Goal: Transaction & Acquisition: Purchase product/service

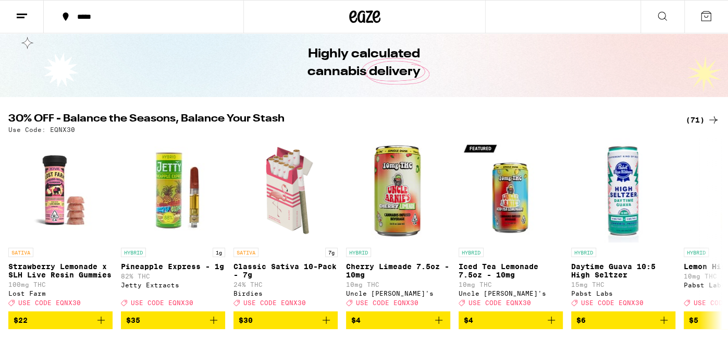
scroll to position [41, 0]
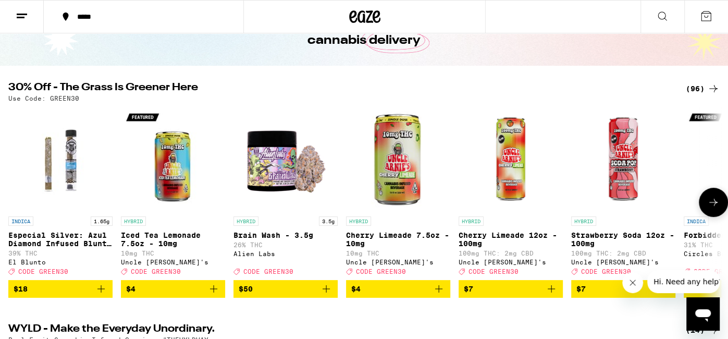
scroll to position [49, 0]
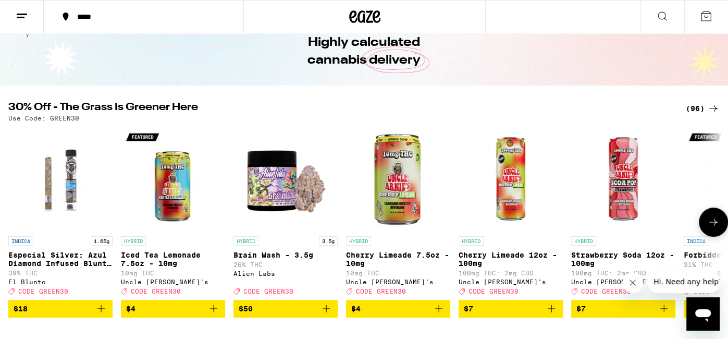
click at [719, 227] on button at bounding box center [712, 221] width 29 height 29
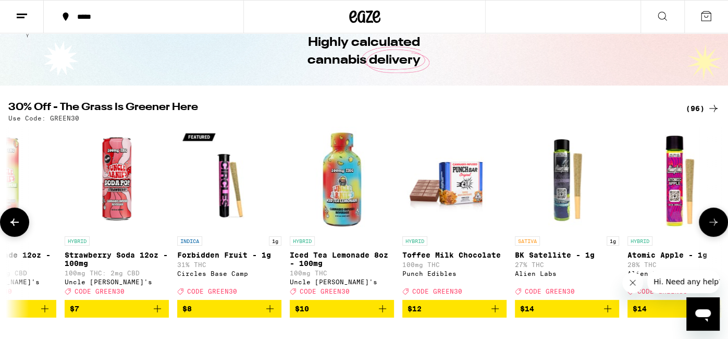
scroll to position [0, 597]
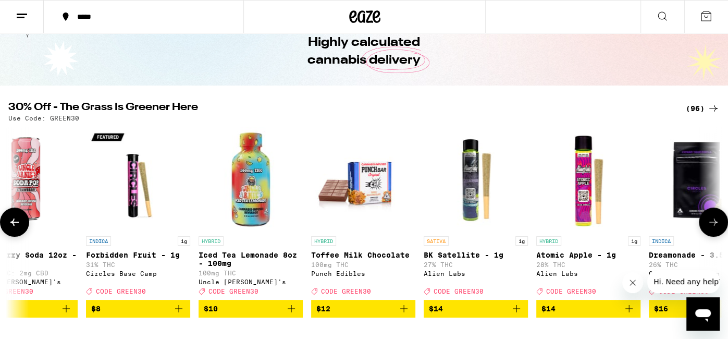
click at [719, 227] on button at bounding box center [712, 221] width 29 height 29
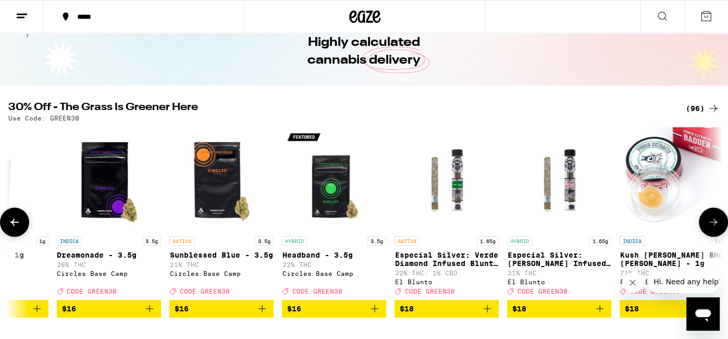
scroll to position [0, 1195]
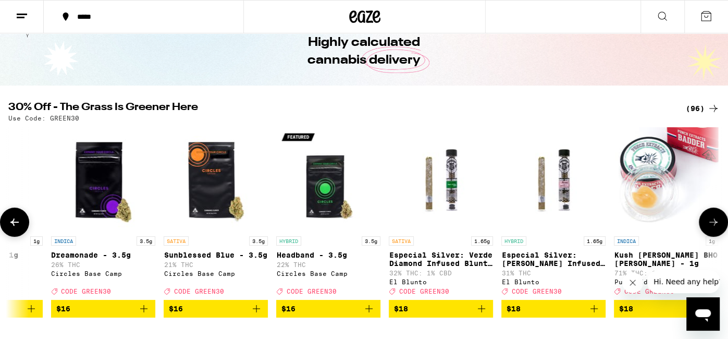
click at [709, 228] on icon at bounding box center [713, 222] width 12 height 12
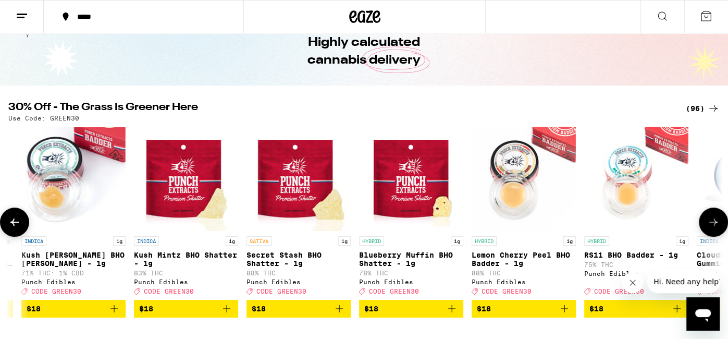
scroll to position [0, 1793]
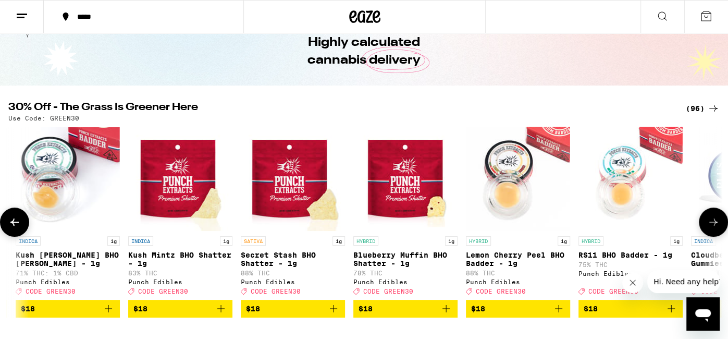
click at [710, 227] on icon at bounding box center [713, 222] width 12 height 12
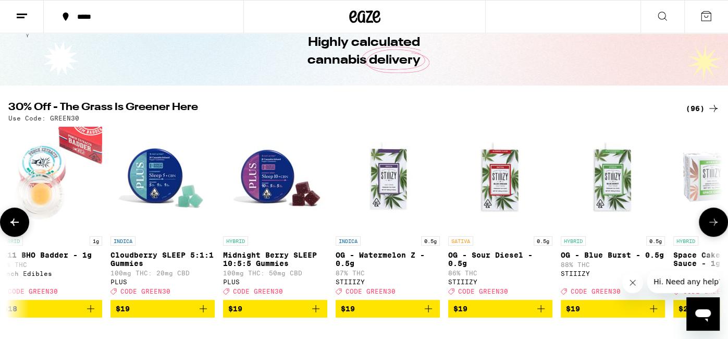
scroll to position [0, 2390]
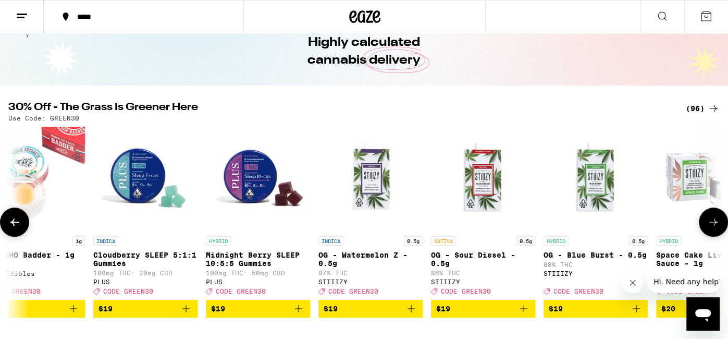
click at [710, 227] on icon at bounding box center [713, 222] width 12 height 12
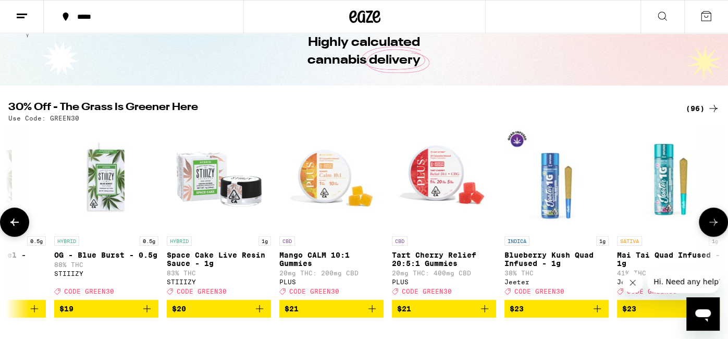
scroll to position [0, 2987]
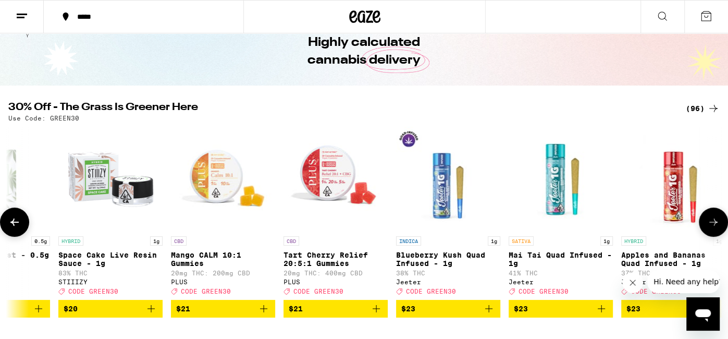
click at [710, 227] on icon at bounding box center [713, 222] width 12 height 12
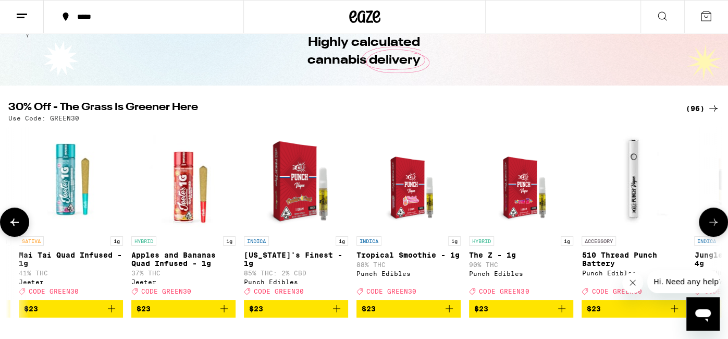
scroll to position [0, 3585]
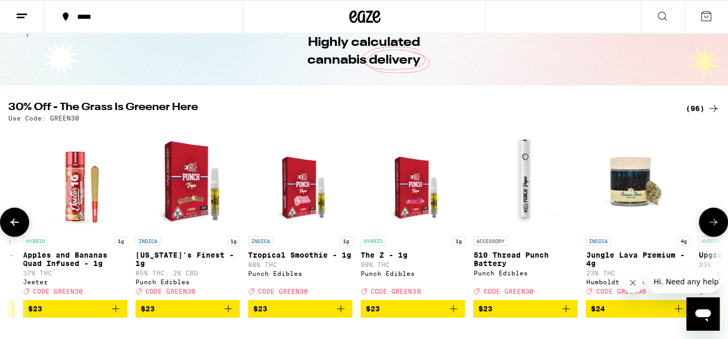
click at [710, 227] on icon at bounding box center [713, 222] width 12 height 12
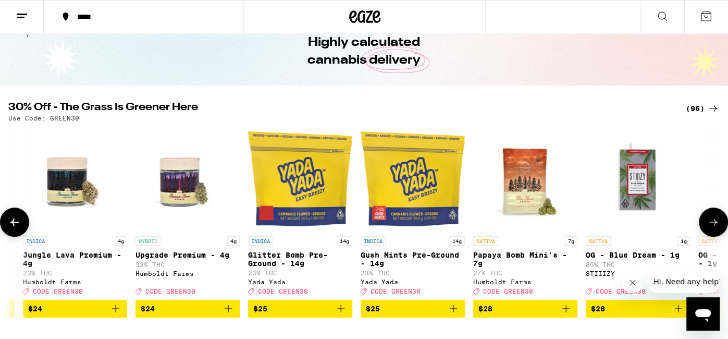
scroll to position [0, 4183]
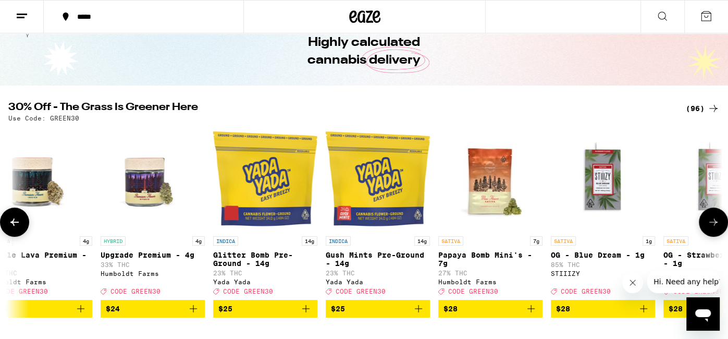
click at [710, 227] on icon at bounding box center [713, 222] width 12 height 12
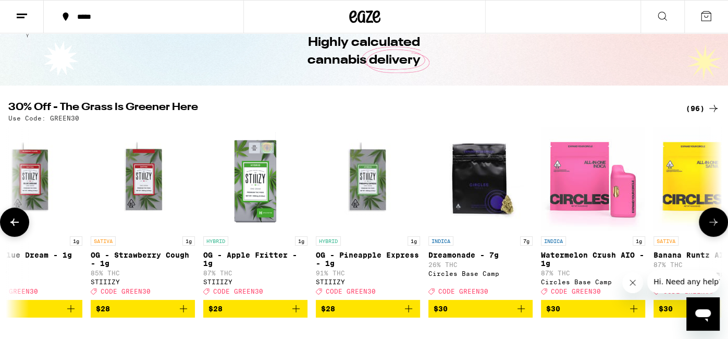
scroll to position [0, 4780]
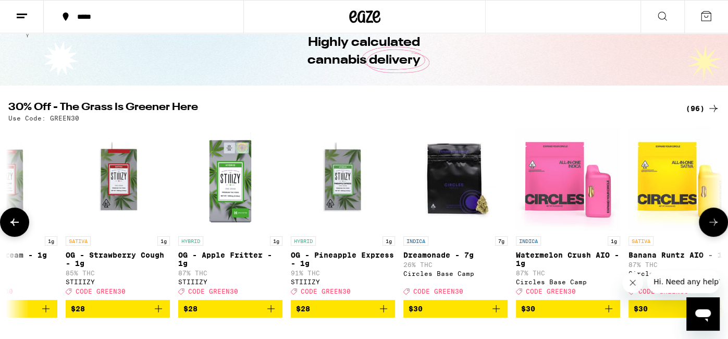
click at [710, 227] on icon at bounding box center [713, 222] width 12 height 12
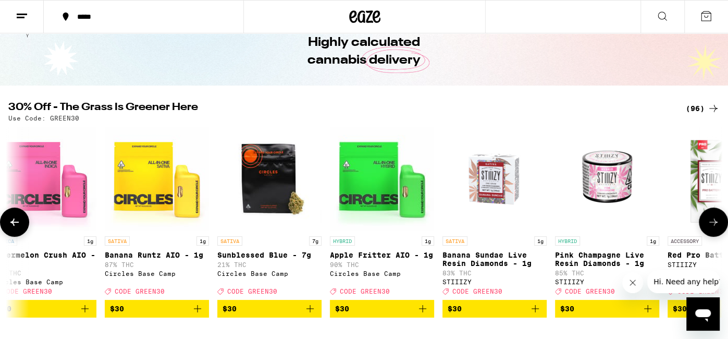
scroll to position [0, 5378]
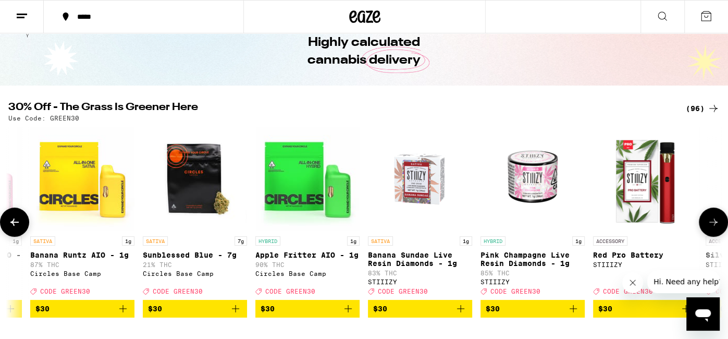
click at [710, 227] on icon at bounding box center [713, 222] width 12 height 12
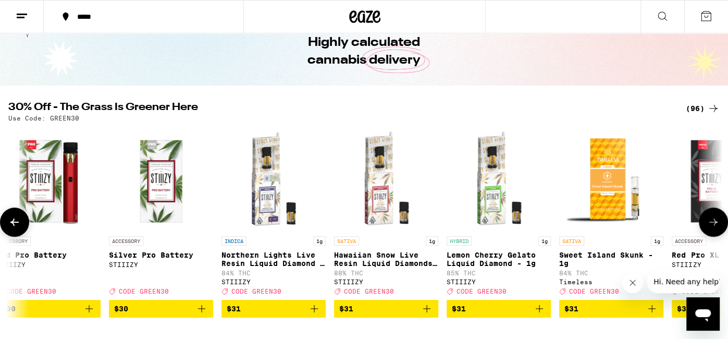
scroll to position [0, 5975]
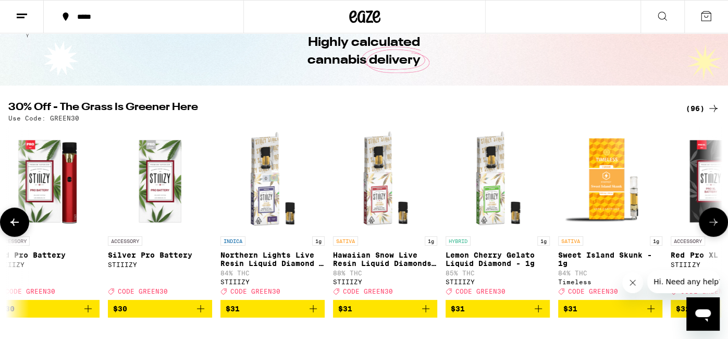
click at [8, 228] on icon at bounding box center [14, 222] width 12 height 12
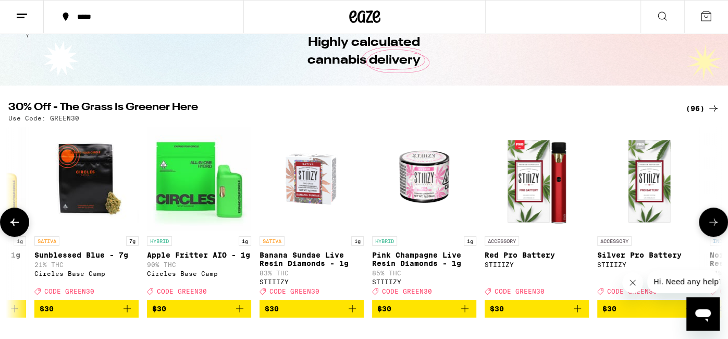
scroll to position [0, 5378]
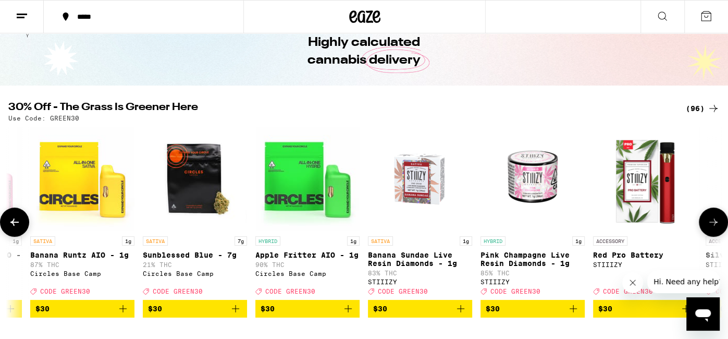
click at [713, 228] on icon at bounding box center [713, 222] width 12 height 12
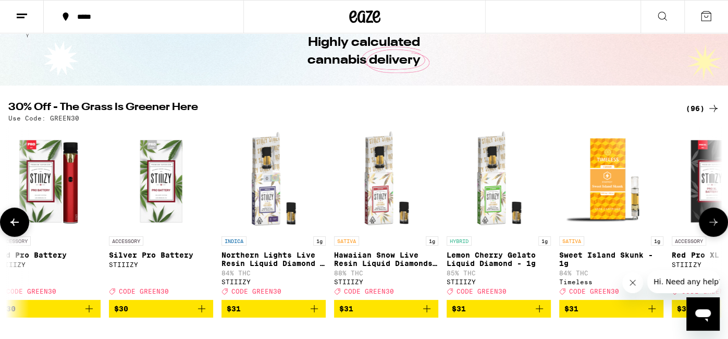
scroll to position [0, 5975]
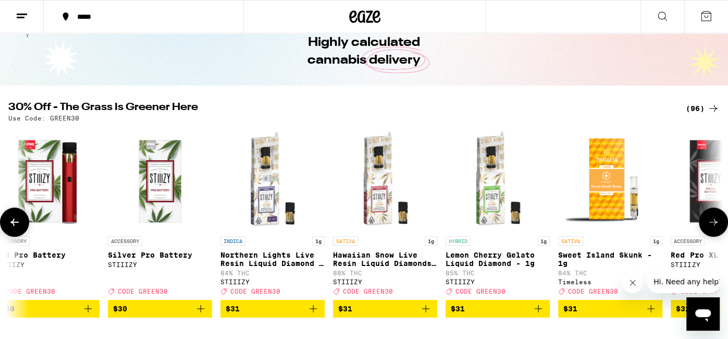
click at [713, 228] on icon at bounding box center [713, 222] width 12 height 12
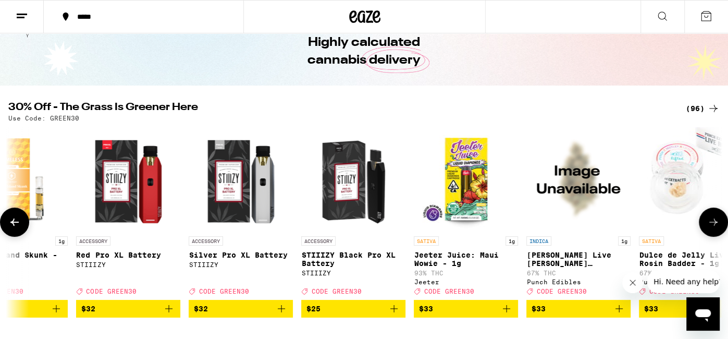
scroll to position [0, 6585]
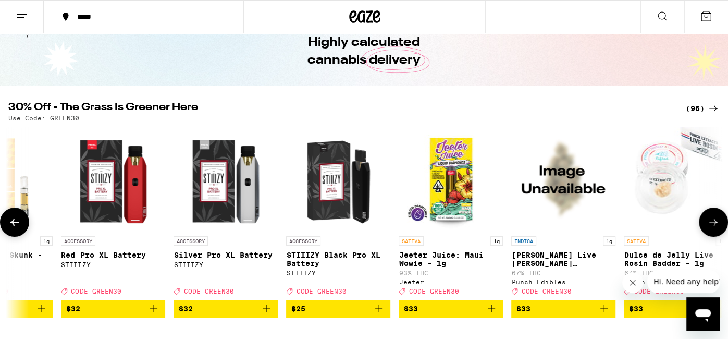
click at [711, 228] on icon at bounding box center [713, 222] width 12 height 12
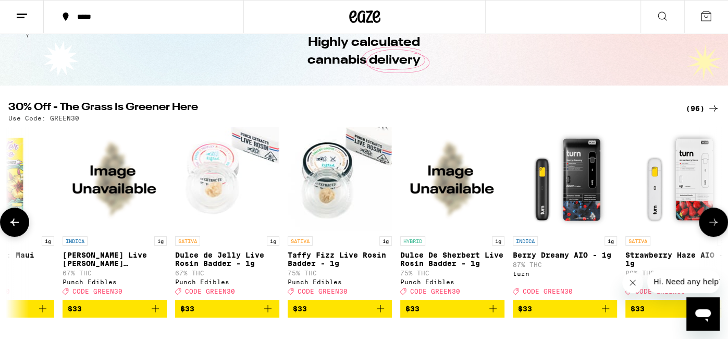
scroll to position [0, 7183]
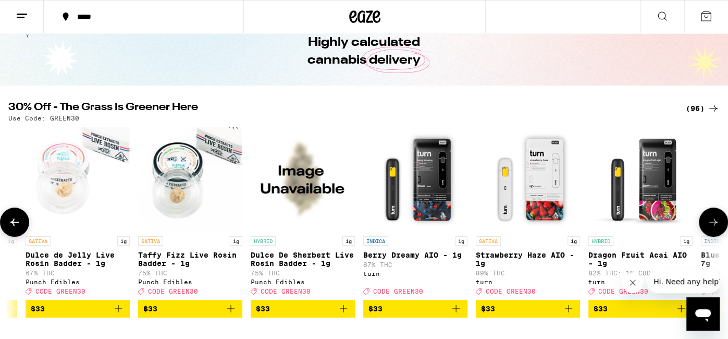
click at [714, 219] on icon at bounding box center [713, 222] width 12 height 12
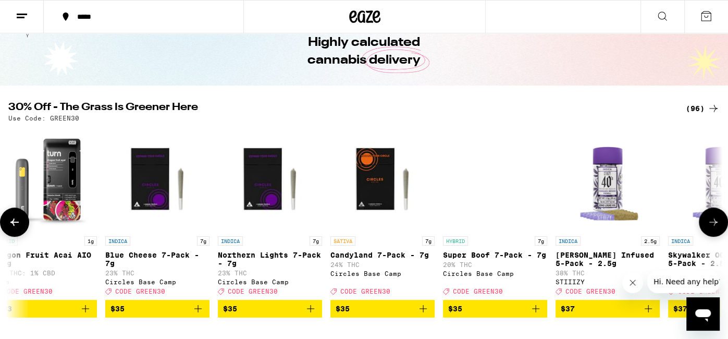
scroll to position [0, 7780]
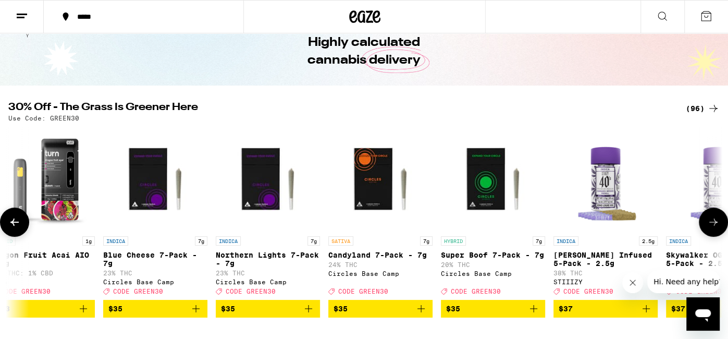
click at [708, 228] on icon at bounding box center [713, 222] width 12 height 12
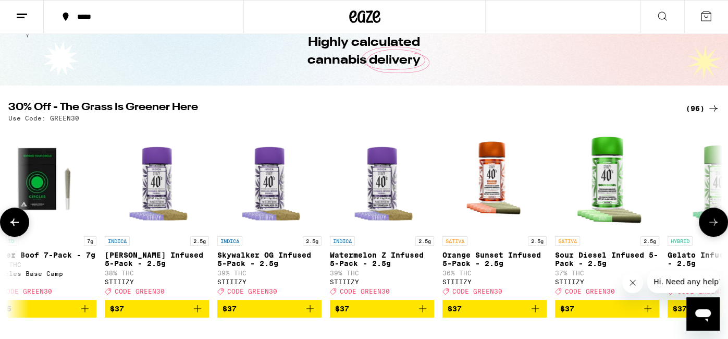
scroll to position [0, 8377]
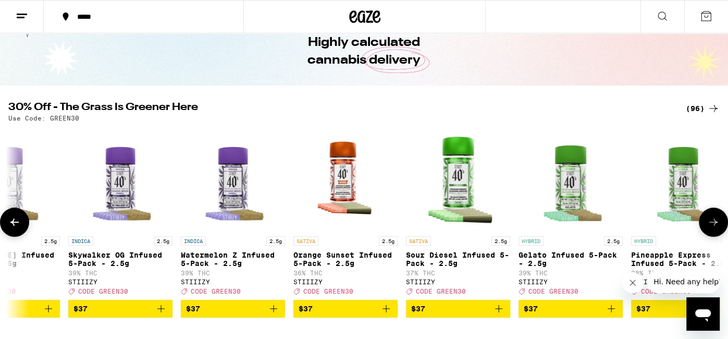
click at [708, 228] on icon at bounding box center [713, 222] width 12 height 12
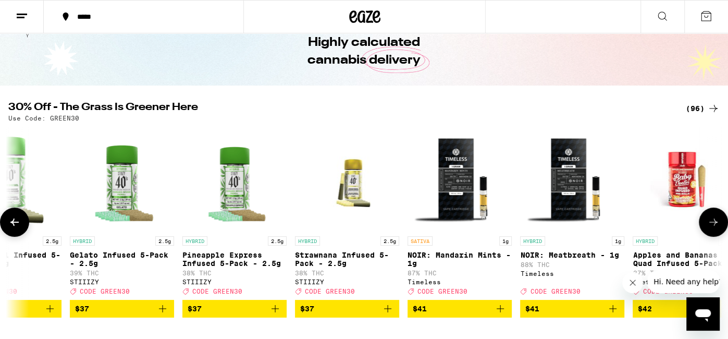
scroll to position [0, 8975]
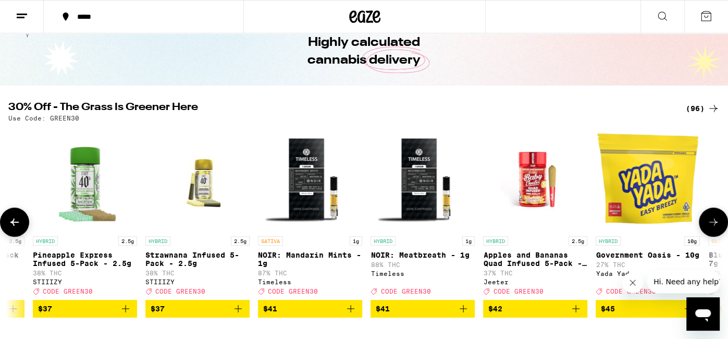
click at [708, 228] on icon at bounding box center [713, 222] width 12 height 12
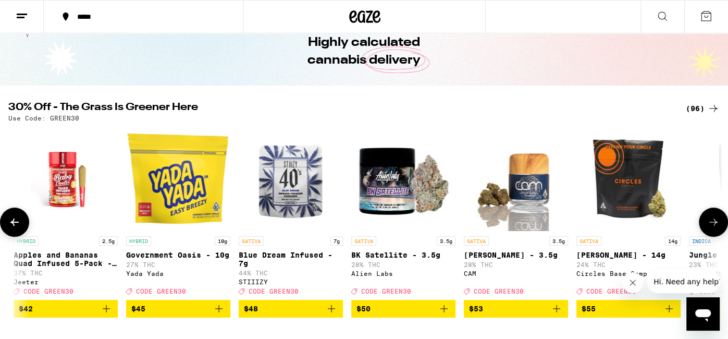
scroll to position [0, 9573]
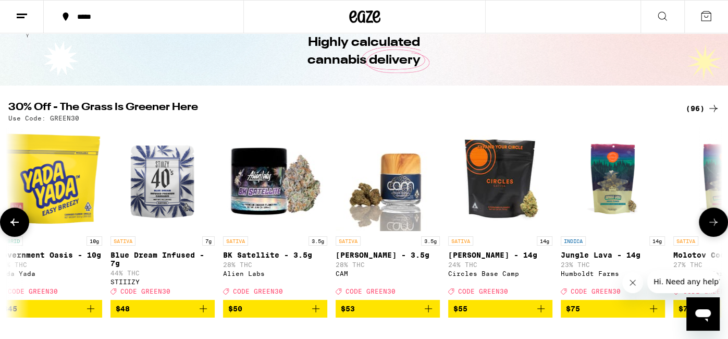
click at [717, 227] on icon at bounding box center [713, 222] width 12 height 12
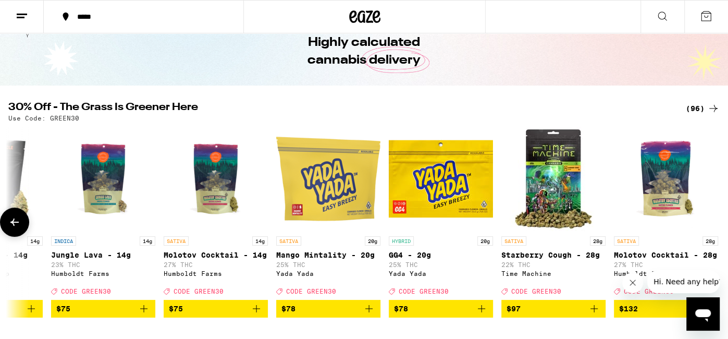
scroll to position [0, 10088]
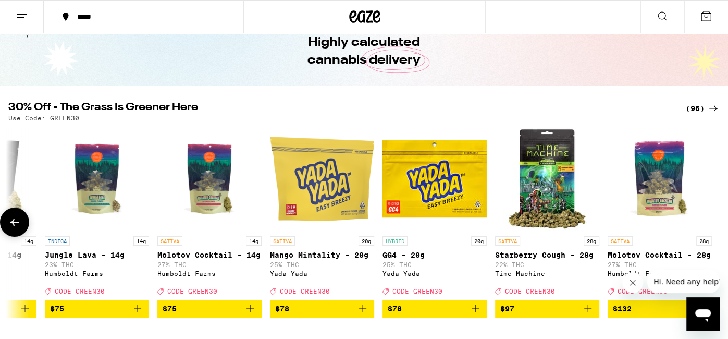
click at [20, 223] on icon at bounding box center [14, 222] width 12 height 12
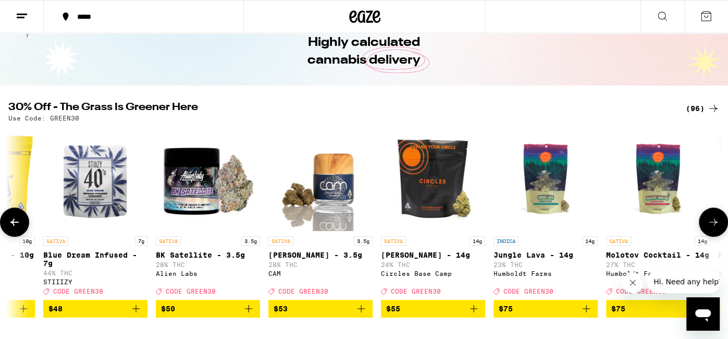
scroll to position [0, 9490]
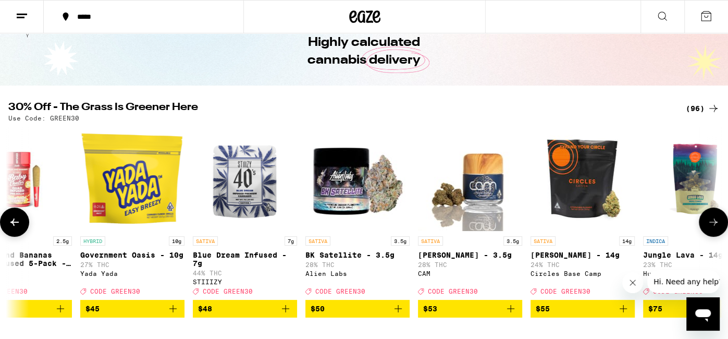
click at [711, 224] on icon at bounding box center [713, 222] width 12 height 12
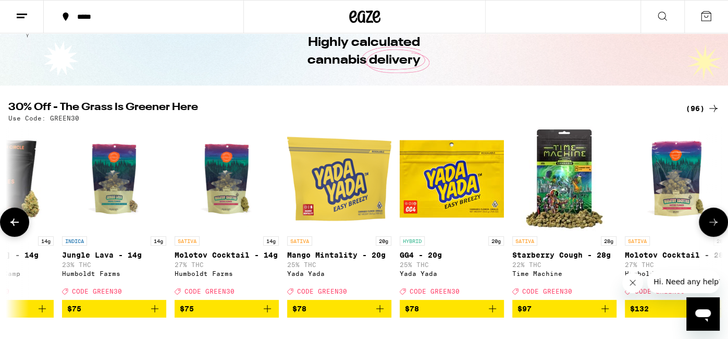
scroll to position [0, 10088]
